Goal: Use online tool/utility: Utilize a website feature to perform a specific function

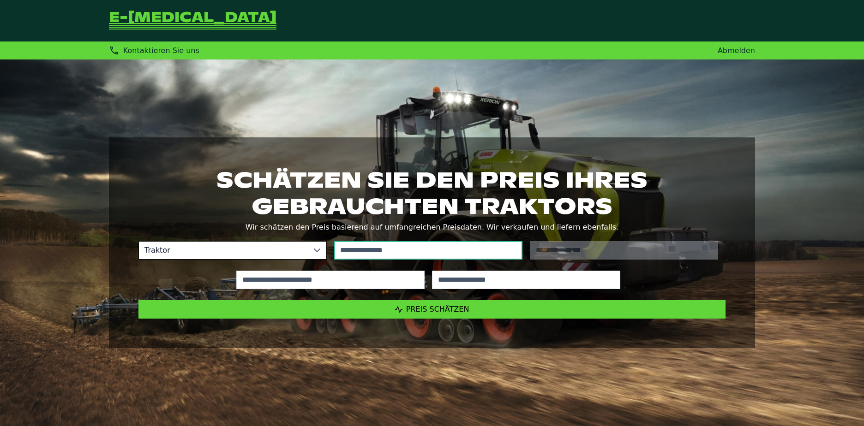
click at [377, 254] on input "text" at bounding box center [428, 250] width 188 height 18
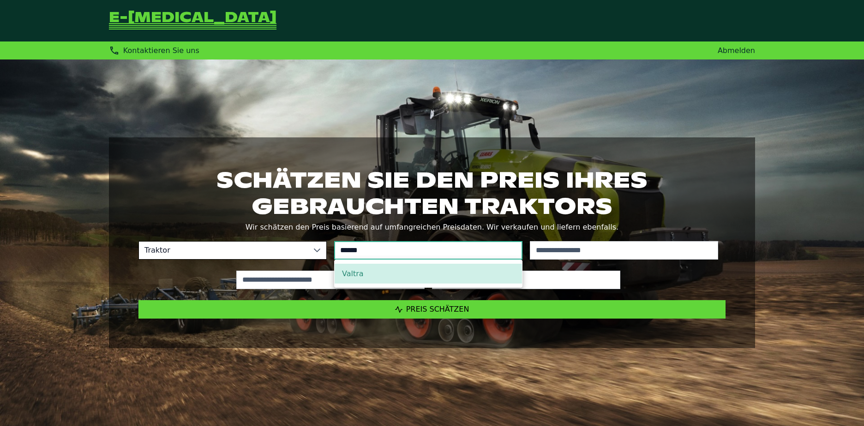
type input "******"
click at [376, 279] on li "Valtra" at bounding box center [427, 274] width 187 height 20
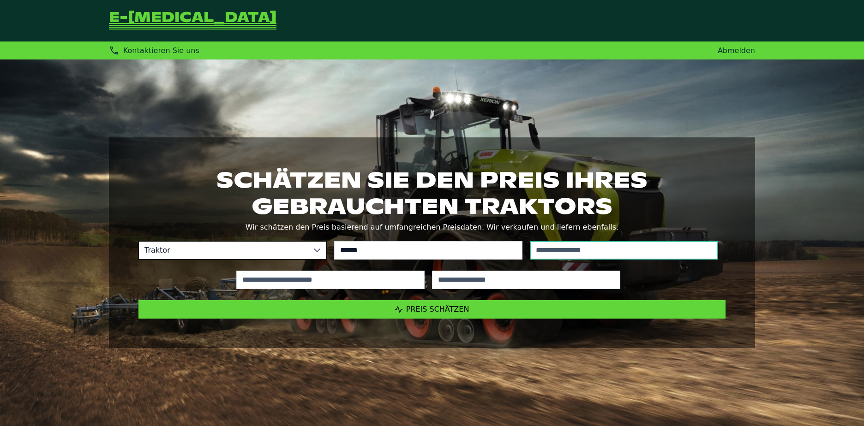
click at [574, 250] on input "text" at bounding box center [624, 250] width 188 height 18
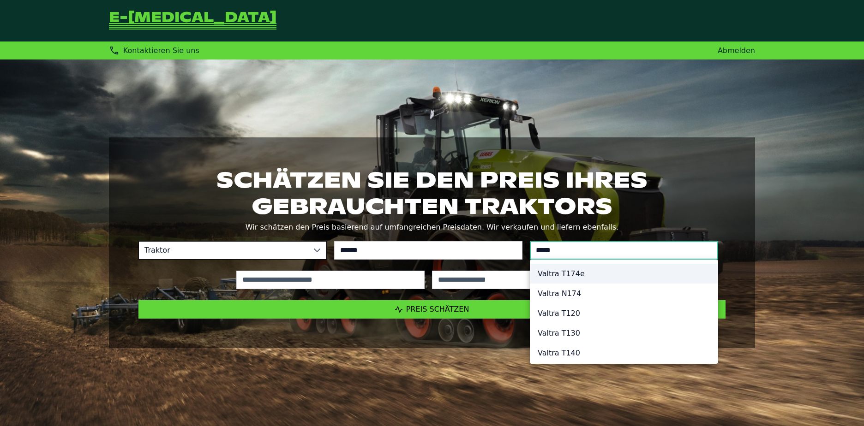
type input "*****"
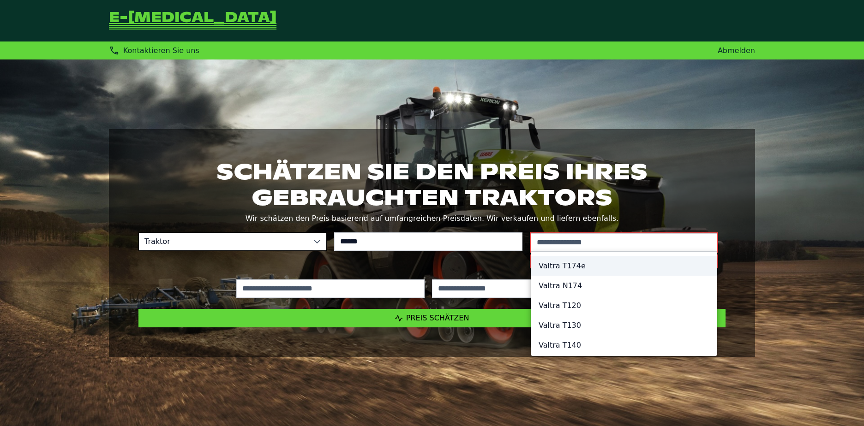
click at [581, 268] on li "Valtra T174e" at bounding box center [623, 266] width 185 height 20
type input "*****"
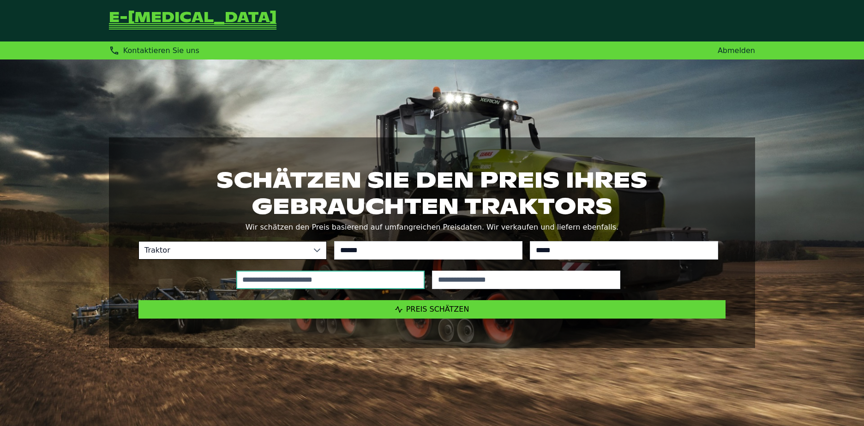
click at [353, 282] on input "text" at bounding box center [330, 280] width 188 height 18
type input "*****"
type input "****"
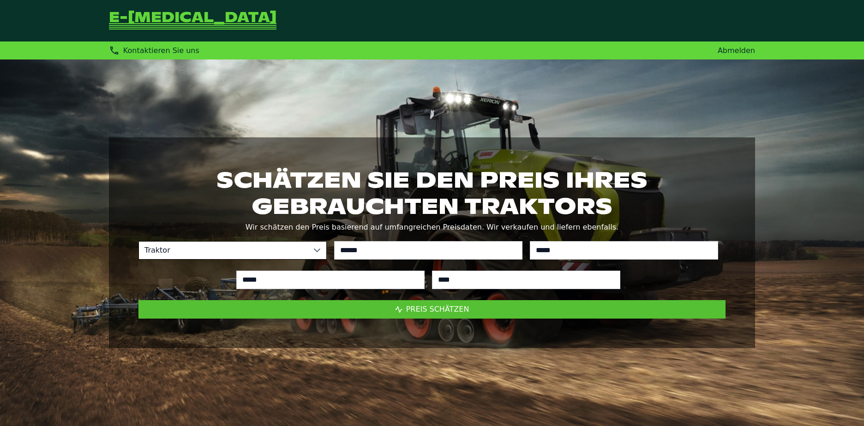
click at [482, 312] on button "Preis schätzen" at bounding box center [431, 309] width 587 height 18
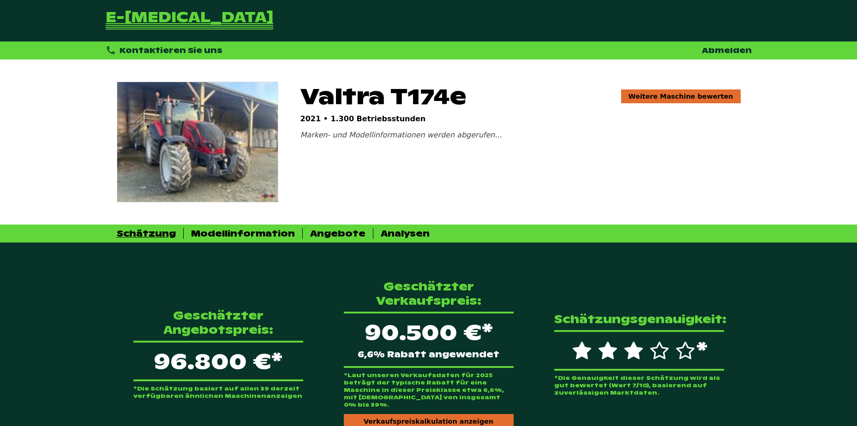
click at [239, 222] on div "Valtra T174e Weitere Maschine bewerten 2021 • 1.300 Betriebsstunden Marken- und…" at bounding box center [429, 142] width 646 height 165
click at [235, 237] on div "Modellinformation" at bounding box center [243, 233] width 104 height 11
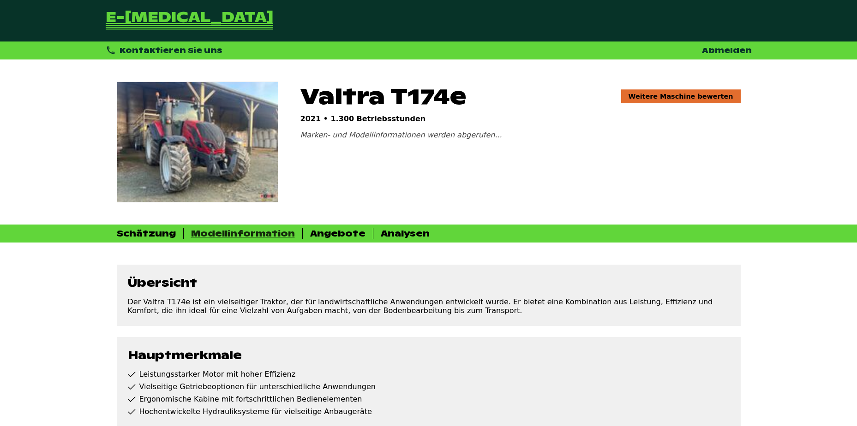
click at [233, 234] on div "Modellinformation" at bounding box center [243, 233] width 104 height 11
click at [163, 225] on div "Schätzung Modellinformation Angebote Analysen" at bounding box center [428, 234] width 857 height 18
click at [153, 231] on div "Schätzung" at bounding box center [146, 233] width 59 height 11
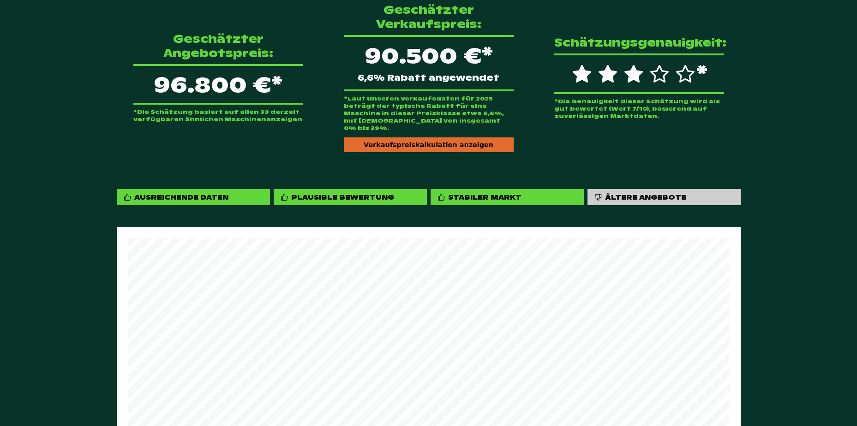
scroll to position [46, 0]
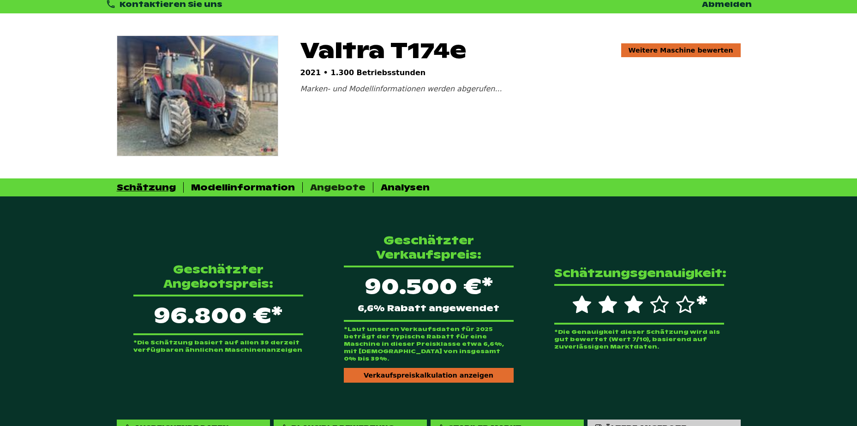
click at [324, 189] on div "Angebote" at bounding box center [337, 187] width 55 height 11
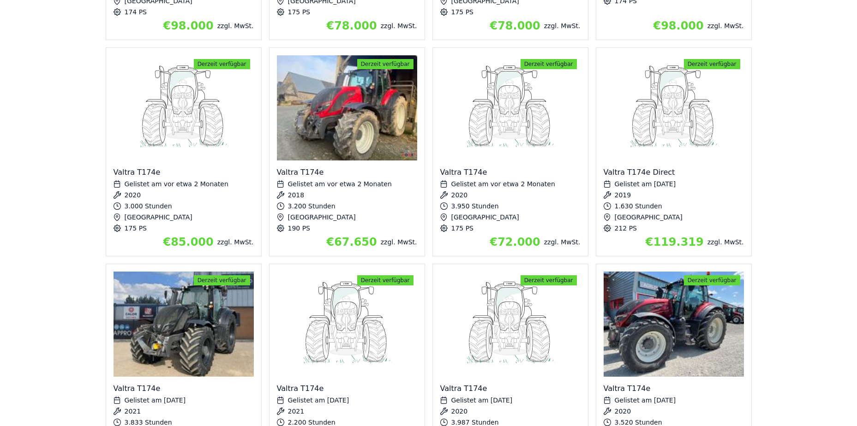
scroll to position [984, 0]
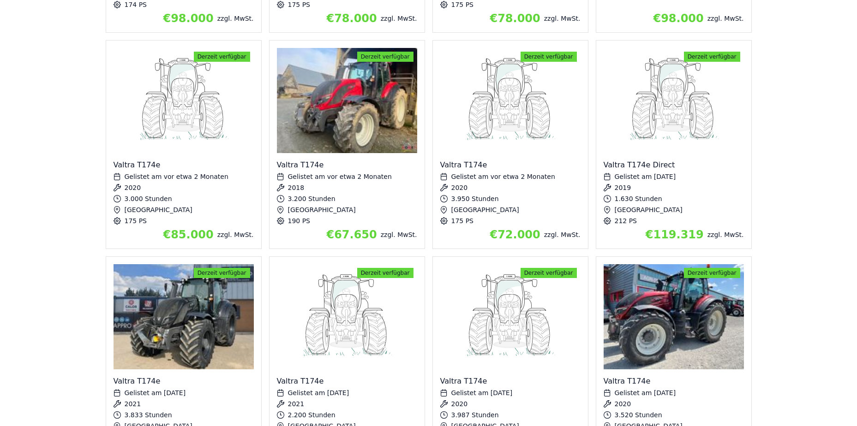
click at [185, 272] on img "Details zu Valtra T174e anzeigen" at bounding box center [183, 316] width 140 height 105
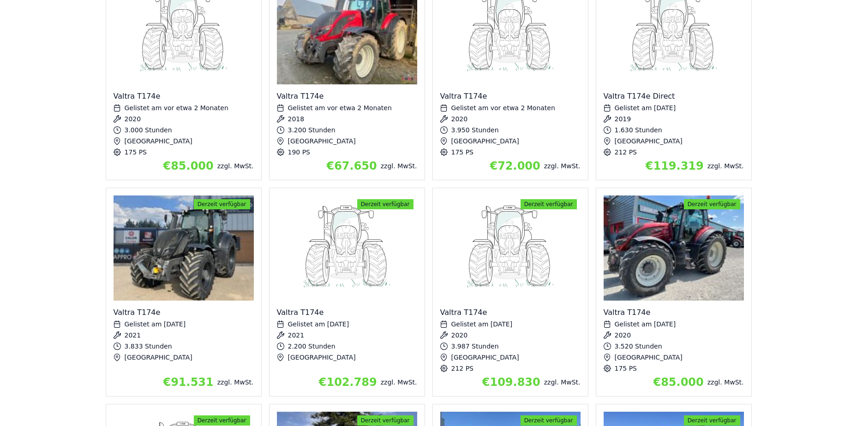
scroll to position [1122, 0]
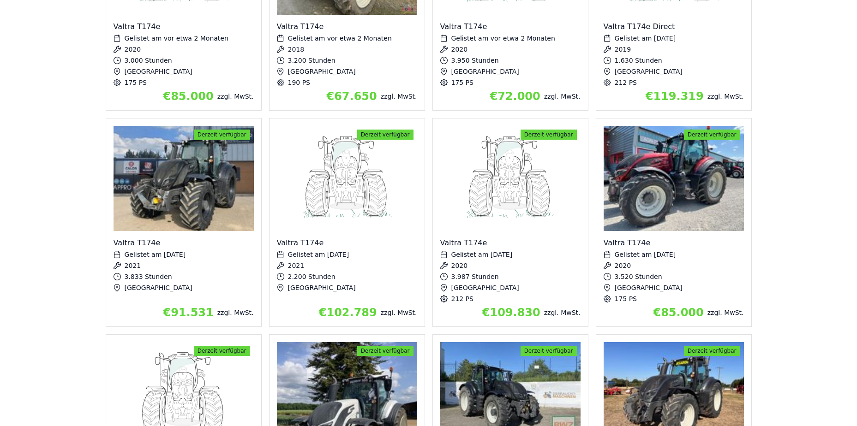
click at [190, 306] on span "€91.531" at bounding box center [188, 312] width 50 height 13
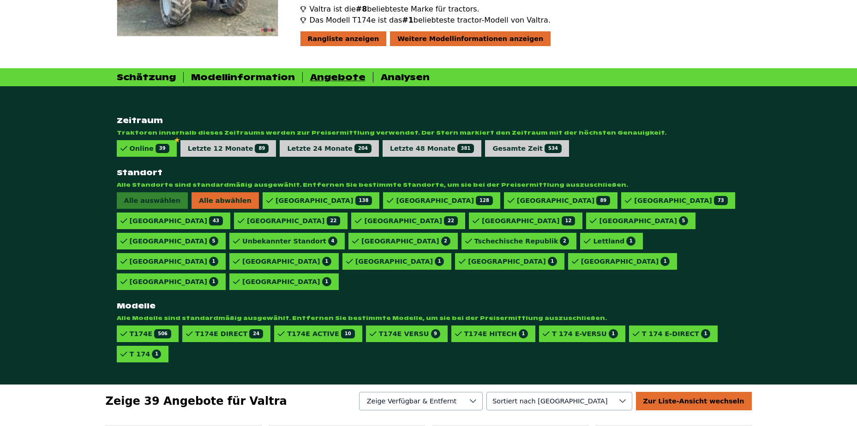
scroll to position [0, 0]
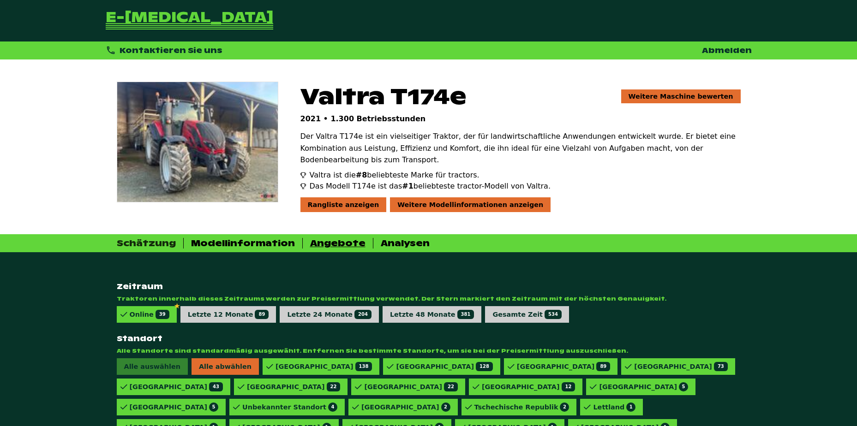
click at [124, 238] on div "Schätzung" at bounding box center [146, 243] width 59 height 11
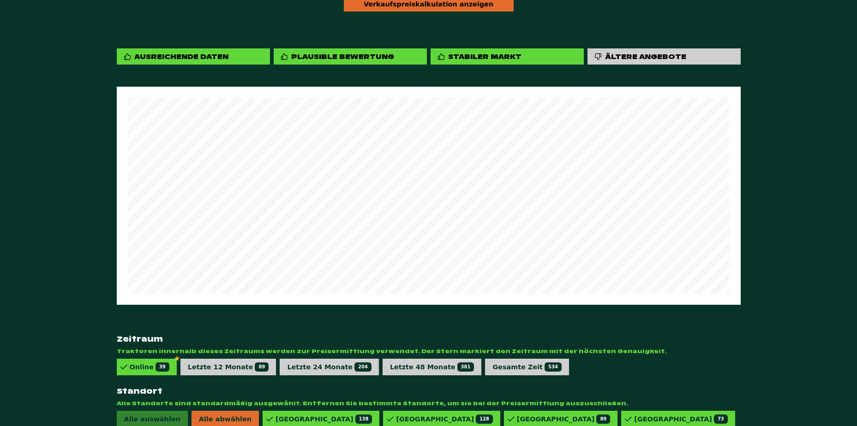
scroll to position [529, 0]
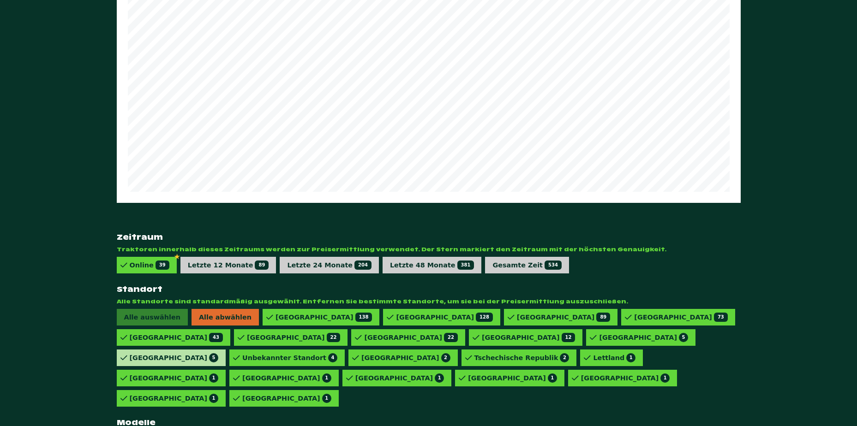
click at [219, 353] on div "Irland 5" at bounding box center [174, 357] width 89 height 9
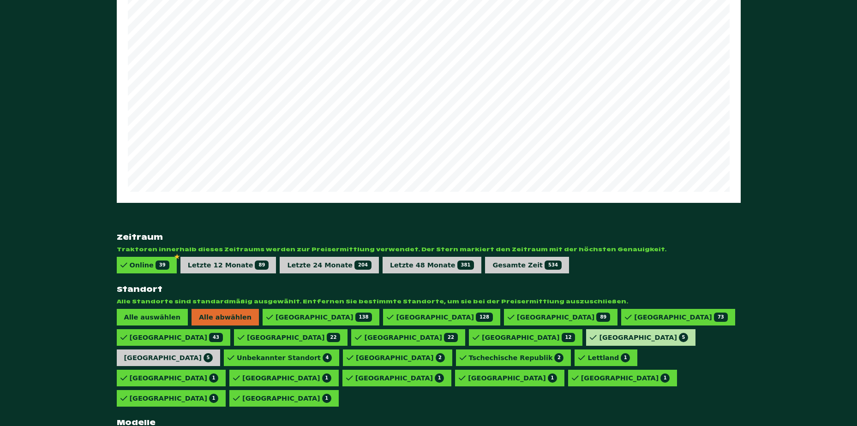
click at [586, 329] on div "Estland 5" at bounding box center [640, 337] width 109 height 17
click at [445, 353] on div "Dänemark 2" at bounding box center [400, 357] width 89 height 9
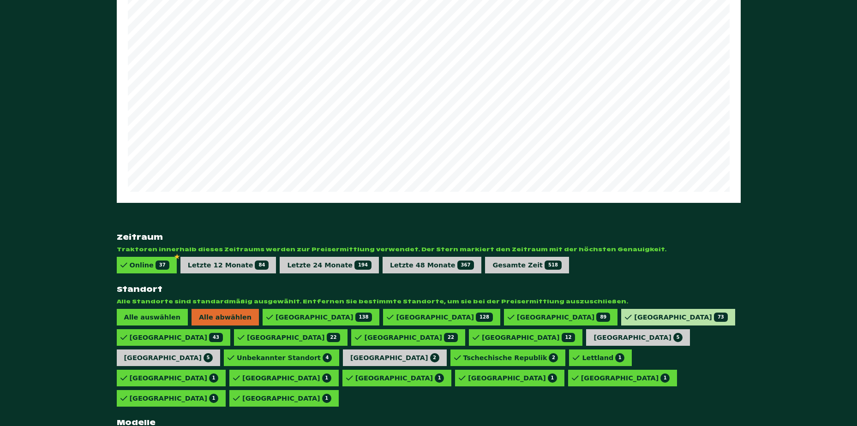
click at [634, 313] on div "Finnland 73" at bounding box center [680, 317] width 93 height 9
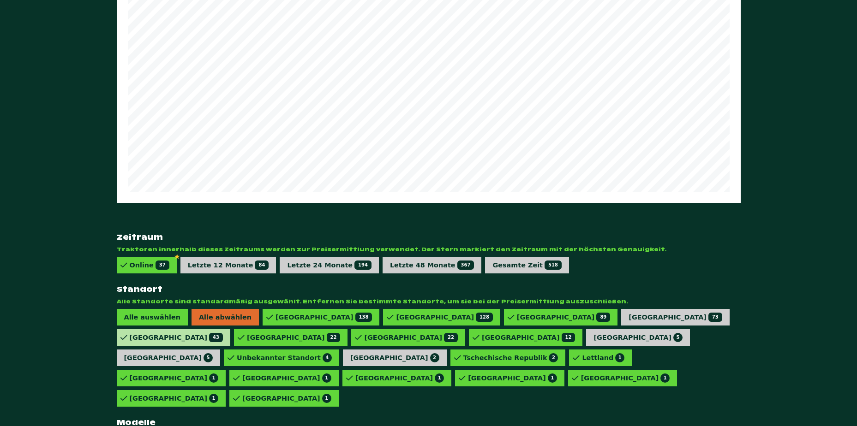
click at [223, 333] on div "[GEOGRAPHIC_DATA] 43" at bounding box center [176, 337] width 93 height 9
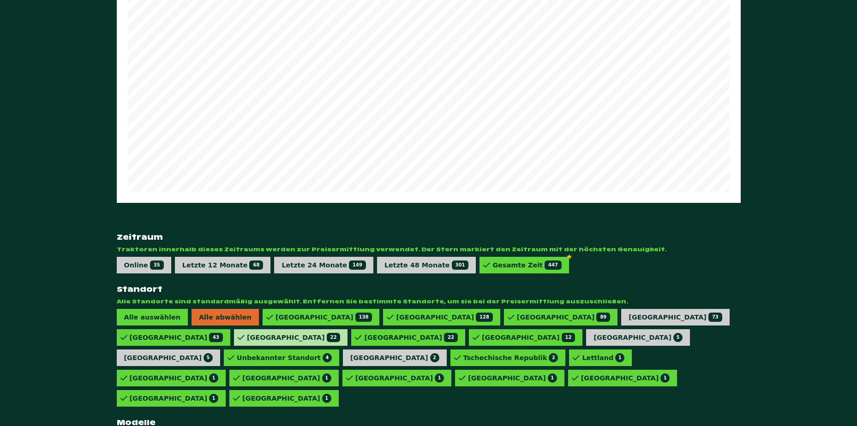
click at [340, 333] on div "Österreich 22" at bounding box center [293, 337] width 93 height 9
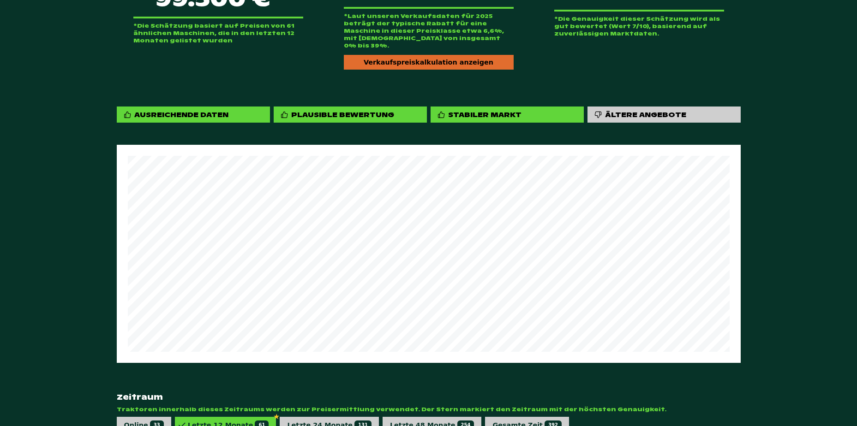
scroll to position [509, 0]
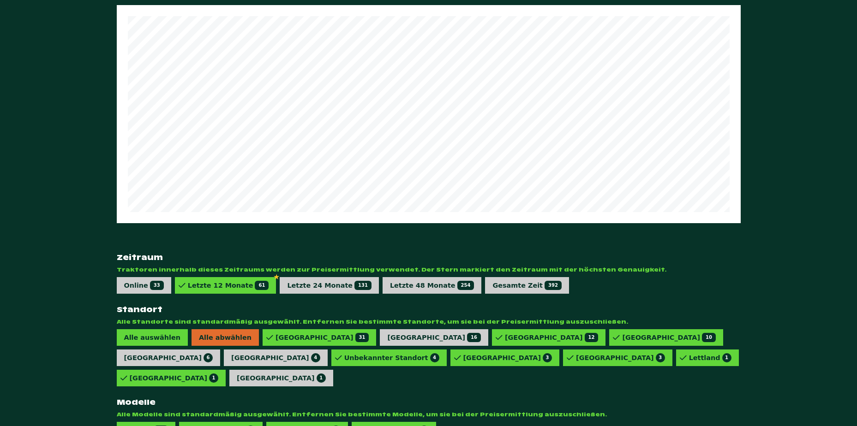
click at [768, 70] on div "Geschätzter Angebotspreis: 99.500 €* *Die Schätzung basiert auf Preisen von 61 …" at bounding box center [428, 102] width 857 height 717
click at [279, 426] on div "T174E VERSU 1" at bounding box center [309, 430] width 61 height 9
click at [359, 426] on div "T174E HITECH 1" at bounding box center [391, 430] width 64 height 9
click at [135, 426] on div "T174E 55" at bounding box center [149, 430] width 39 height 9
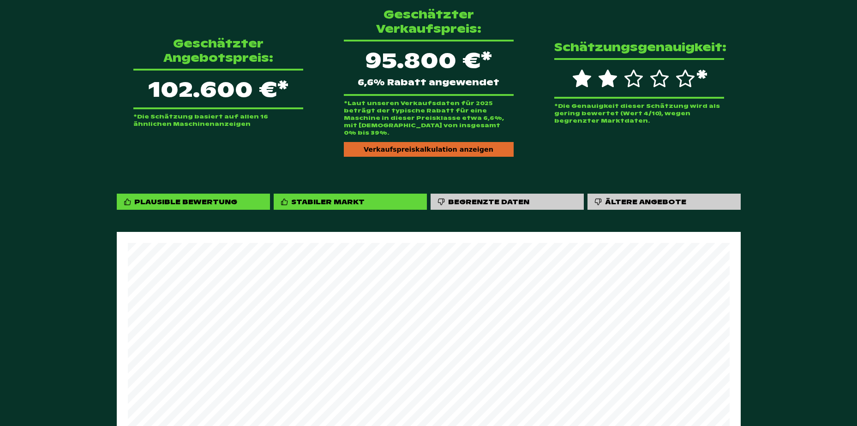
scroll to position [278, 0]
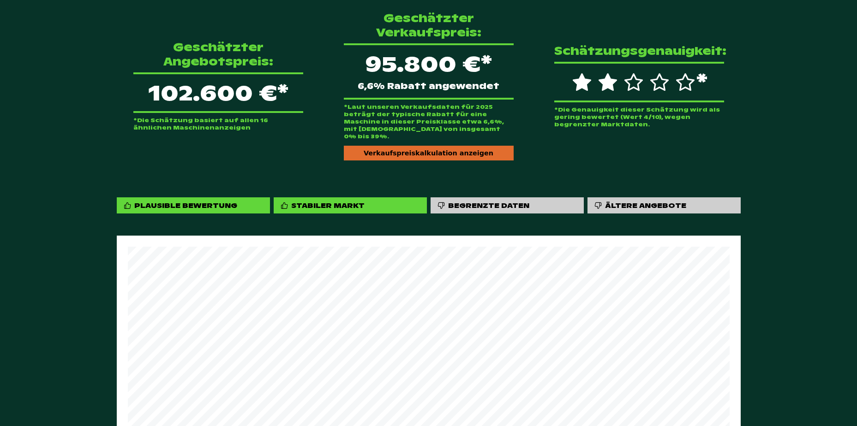
click at [778, 102] on div "Geschätzter Angebotspreis: 102.600 €* *Die Schätzung basiert auf allen 16 ähnli…" at bounding box center [428, 353] width 857 height 758
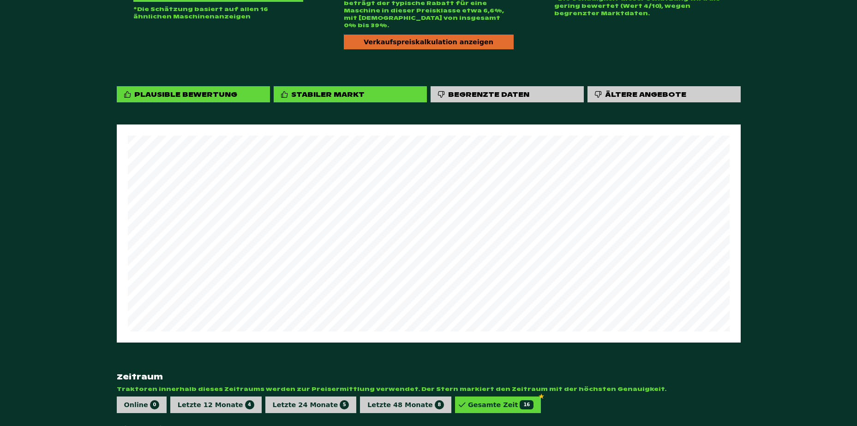
scroll to position [529, 0]
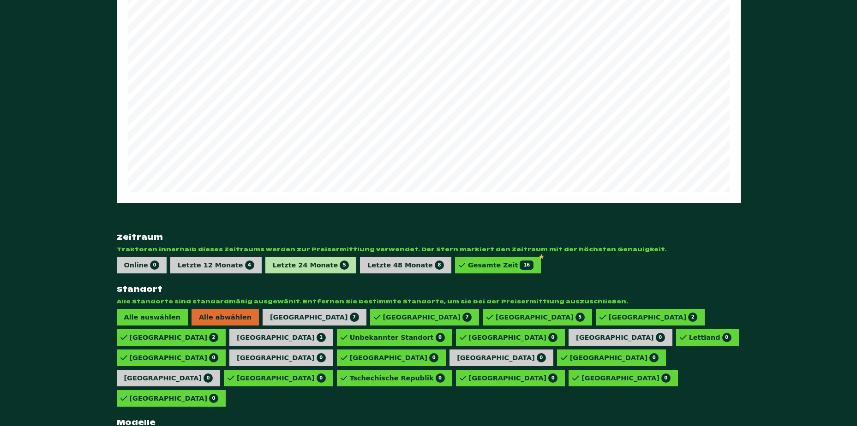
click at [274, 261] on div "Letzte 24 Monate 5" at bounding box center [311, 265] width 77 height 9
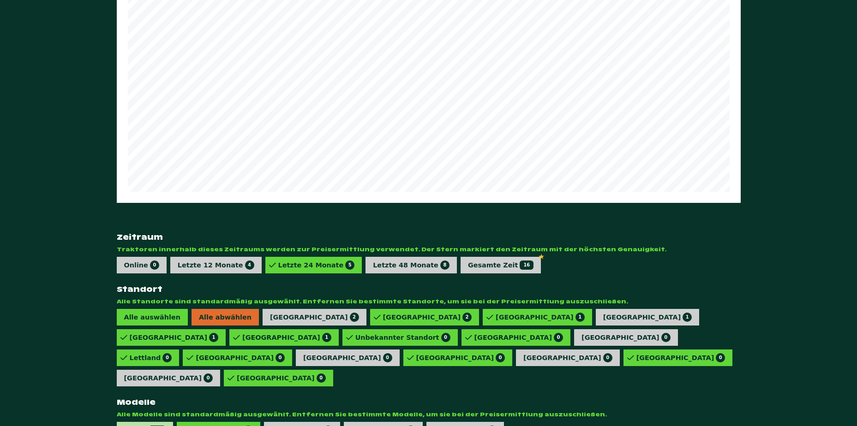
click at [137, 426] on div "T174E 124" at bounding box center [145, 430] width 42 height 9
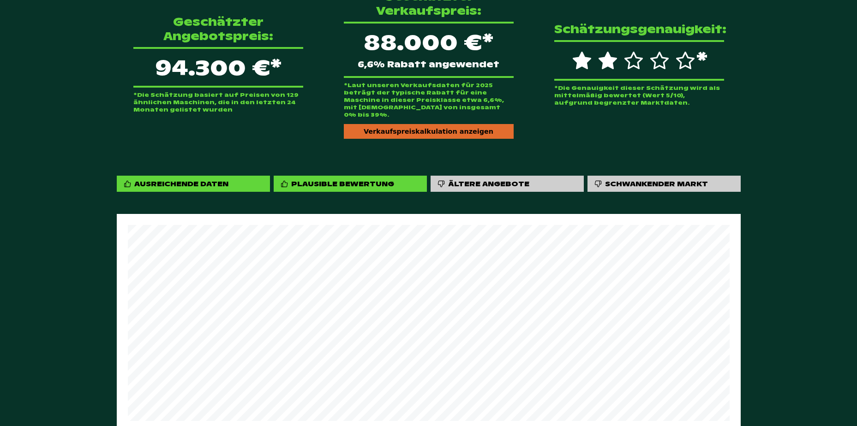
scroll to position [437, 0]
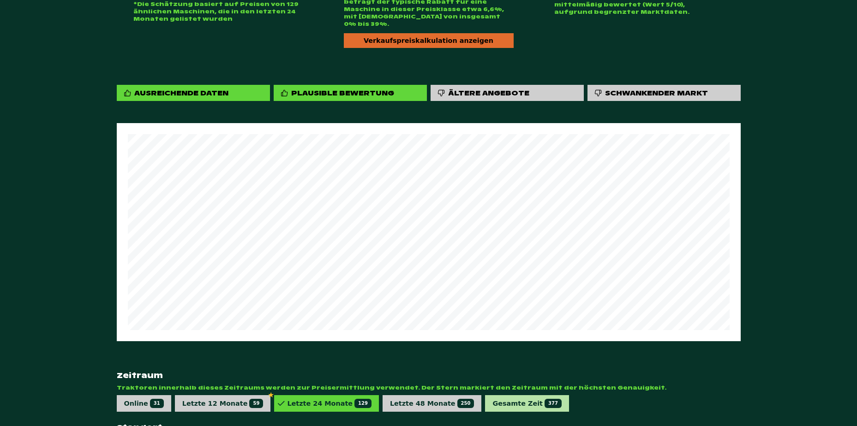
click at [492, 399] on div "Gesamte Zeit 377" at bounding box center [526, 403] width 69 height 9
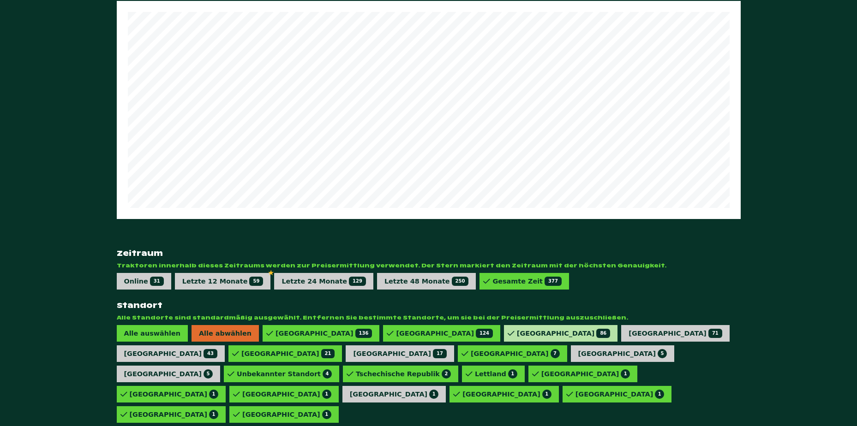
scroll to position [529, 0]
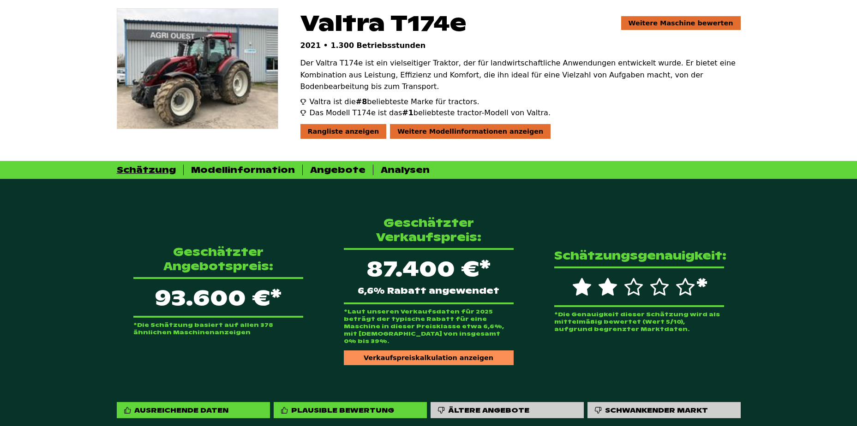
scroll to position [231, 0]
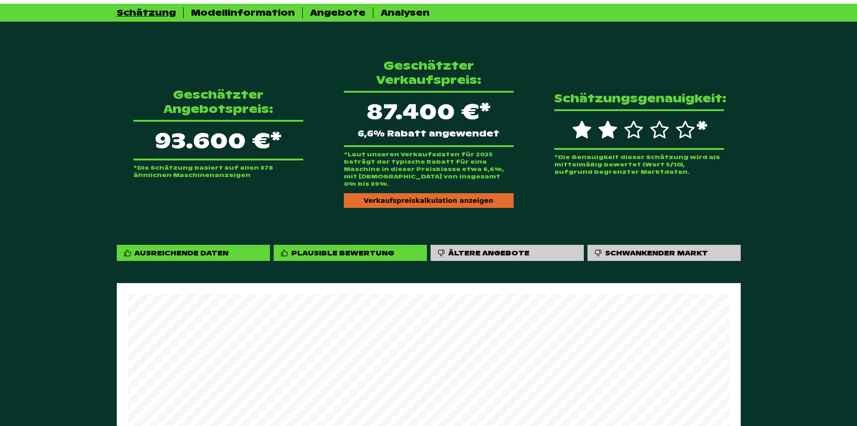
click at [810, 245] on div "Geschätzter Angebotspreis: 93.600 €* *Die Schätzung basiert auf allen 378 ähnli…" at bounding box center [428, 411] width 857 height 778
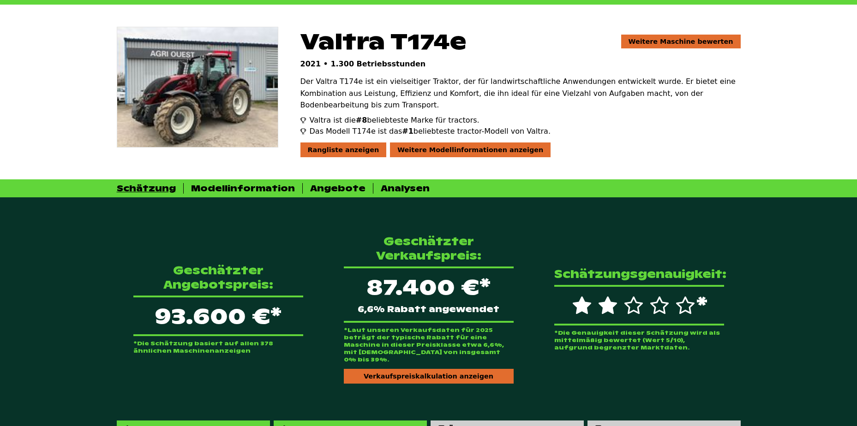
scroll to position [0, 0]
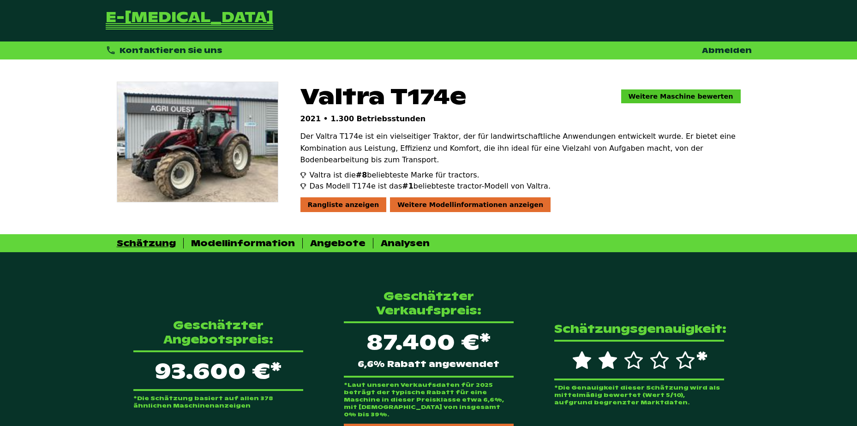
click at [703, 96] on link "Weitere Maschine bewerten" at bounding box center [680, 96] width 119 height 14
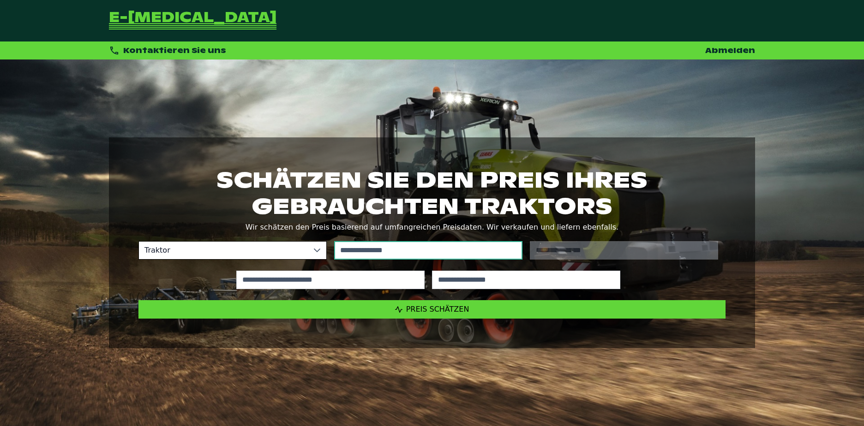
click at [355, 252] on input "text" at bounding box center [428, 250] width 188 height 18
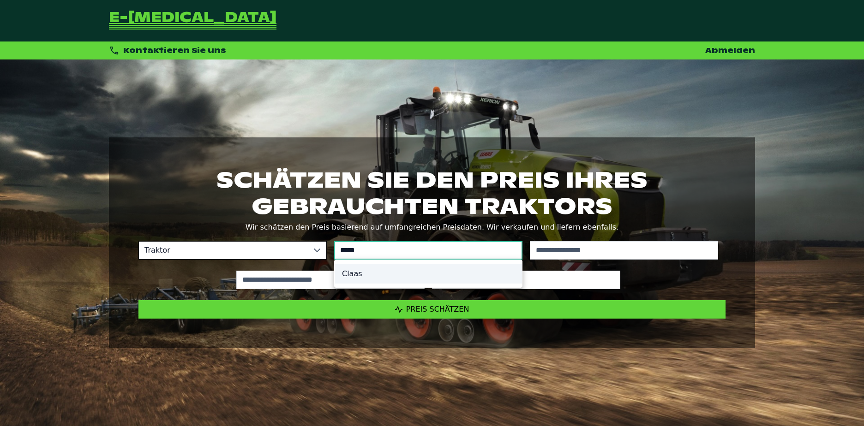
type input "*****"
click at [402, 267] on li "Claas" at bounding box center [427, 274] width 187 height 20
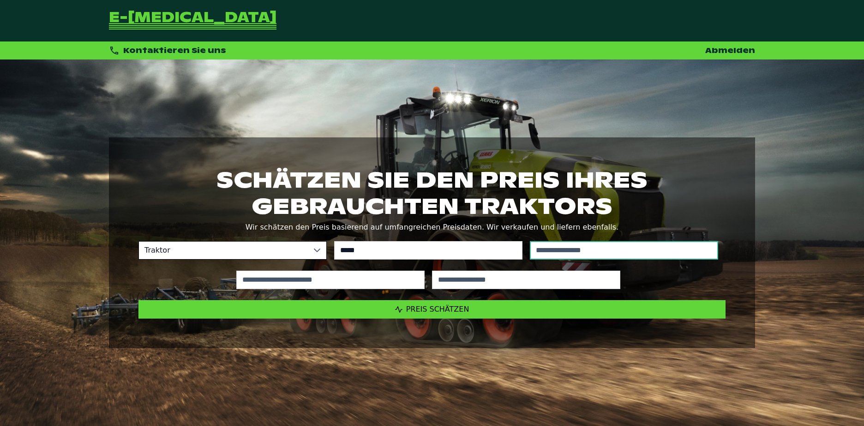
click at [547, 252] on input "text" at bounding box center [624, 250] width 188 height 18
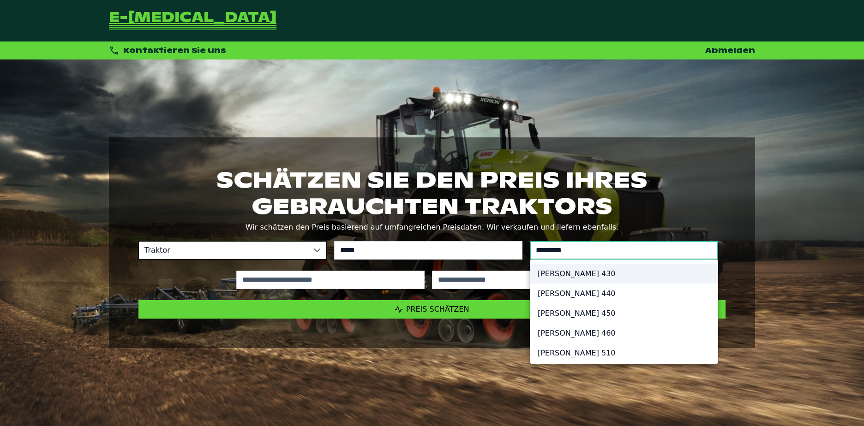
type input "*********"
click at [562, 274] on li "[PERSON_NAME] 430" at bounding box center [623, 274] width 187 height 20
type input "*********"
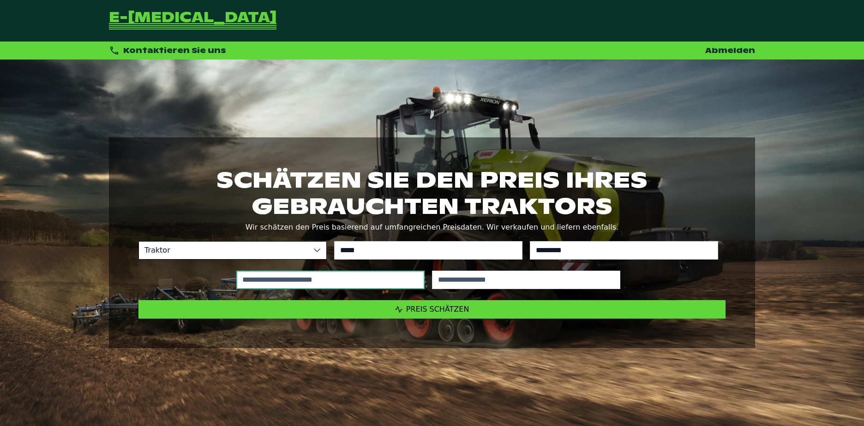
click at [348, 282] on input "text" at bounding box center [330, 280] width 188 height 18
type input "*****"
type input "****"
click at [343, 282] on input "*****" at bounding box center [330, 280] width 188 height 18
type input "*****"
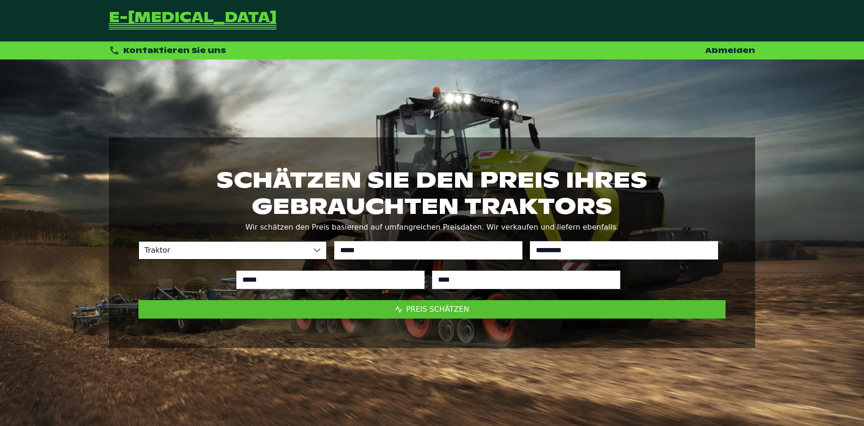
click at [462, 311] on span "Preis schätzen" at bounding box center [437, 309] width 63 height 9
